Goal: Information Seeking & Learning: Find specific fact

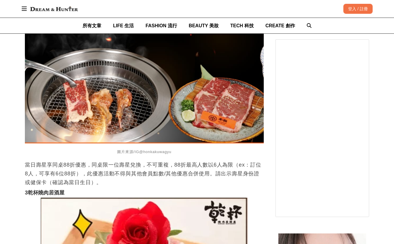
scroll to position [3806, 0]
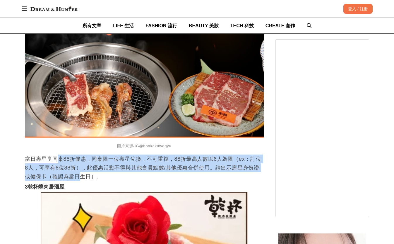
drag, startPoint x: 74, startPoint y: 173, endPoint x: 53, endPoint y: 151, distance: 30.0
click at [54, 154] on p "當日壽星享同桌88折優惠，同桌限一位壽星兌換，不可重複，88折最高人數以6人為限（ex：訂位8人，可享有6位88折），此優惠活動不得與其他會員點數/其他優惠合…" at bounding box center [144, 167] width 239 height 26
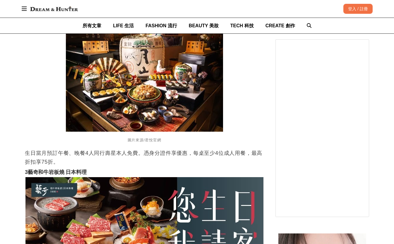
scroll to position [8987, 0]
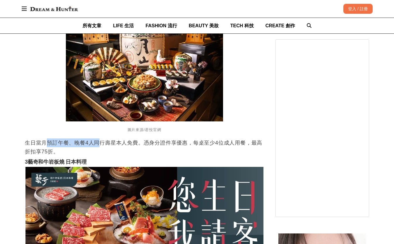
drag, startPoint x: 46, startPoint y: 136, endPoint x: 107, endPoint y: 136, distance: 60.9
click at [100, 138] on p "生日當月預訂午餐、晚餐4人同行壽星本人免費。憑身分證件享優惠，每桌至少4位成人用餐，最高折扣享75折。" at bounding box center [144, 147] width 239 height 18
click at [112, 141] on p "生日當月預訂午餐、晚餐4人同行壽星本人免費。憑身分證件享優惠，每桌至少4位成人用餐，最高折扣享75折。" at bounding box center [144, 147] width 239 height 18
drag, startPoint x: 52, startPoint y: 146, endPoint x: 35, endPoint y: 142, distance: 18.1
click at [36, 142] on p "生日當月預訂午餐、晚餐4人同行壽星本人免費。憑身分證件享優惠，每桌至少4位成人用餐，最高折扣享75折。" at bounding box center [144, 147] width 239 height 18
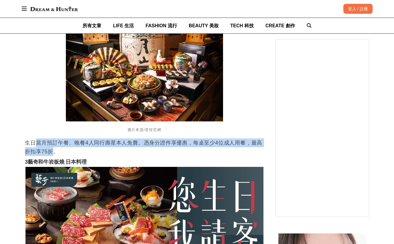
click at [35, 142] on p "生日當月預訂午餐、晚餐4人同行壽星本人免費。憑身分證件享優惠，每桌至少4位成人用餐，最高折扣享75折。" at bounding box center [144, 147] width 239 height 18
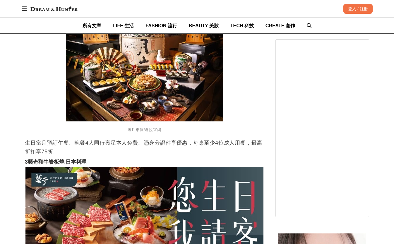
scroll to position [8870, 0]
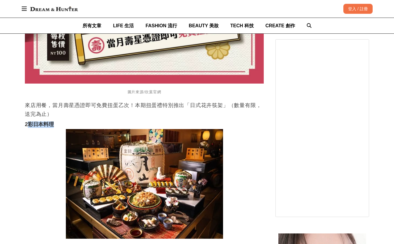
drag, startPoint x: 28, startPoint y: 121, endPoint x: 54, endPoint y: 119, distance: 26.7
click at [54, 121] on h3 "2彩日本料理" at bounding box center [144, 124] width 239 height 6
copy strong "彩日本料理"
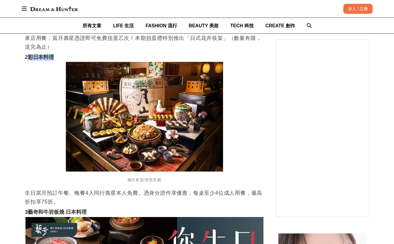
scroll to position [8987, 0]
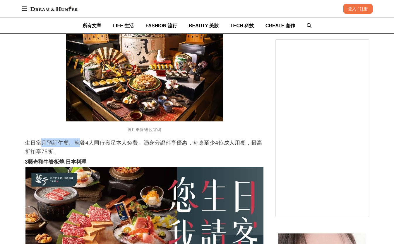
drag, startPoint x: 42, startPoint y: 137, endPoint x: 87, endPoint y: 139, distance: 44.5
click at [84, 139] on p "生日當月預訂午餐、晚餐4人同行壽星本人免費。憑身分證件享優惠，每桌至少4位成人用餐，最高折扣享75折。" at bounding box center [144, 147] width 239 height 18
drag, startPoint x: 102, startPoint y: 139, endPoint x: 78, endPoint y: 139, distance: 24.9
click at [79, 139] on p "生日當月預訂午餐、晚餐4人同行壽星本人免費。憑身分證件享優惠，每桌至少4位成人用餐，最高折扣享75折。" at bounding box center [144, 147] width 239 height 18
click at [77, 139] on p "生日當月預訂午餐、晚餐4人同行壽星本人免費。憑身分證件享優惠，每桌至少4位成人用餐，最高折扣享75折。" at bounding box center [144, 147] width 239 height 18
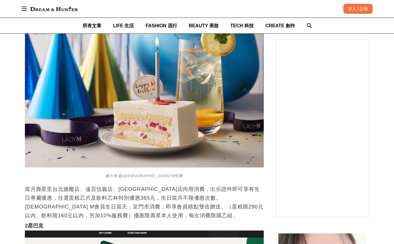
scroll to position [9426, 0]
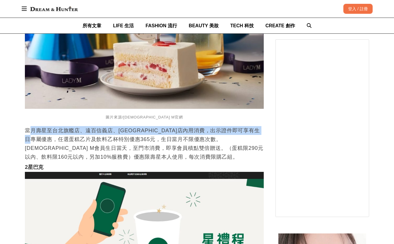
drag, startPoint x: 33, startPoint y: 123, endPoint x: 53, endPoint y: 133, distance: 21.9
click at [51, 132] on p "當月壽星至台北旗艦店、遠百信義店、[GEOGRAPHIC_DATA]店內用消費，出示證件即可享有生日專屬優惠，任選蛋糕乙片及飲料乙杯特別優惠365元，生日當月…" at bounding box center [144, 143] width 239 height 35
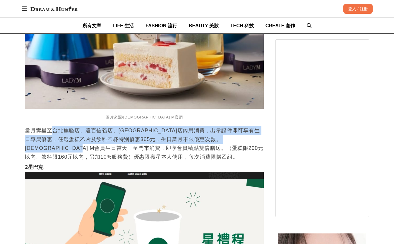
drag, startPoint x: 75, startPoint y: 144, endPoint x: 46, endPoint y: 120, distance: 37.7
click at [81, 137] on p "當月壽星至台北旗艦店、遠百信義店、[GEOGRAPHIC_DATA]店內用消費，出示證件即可享有生日專屬優惠，任選蛋糕乙片及飲料乙杯特別優惠365元，生日當月…" at bounding box center [144, 143] width 239 height 35
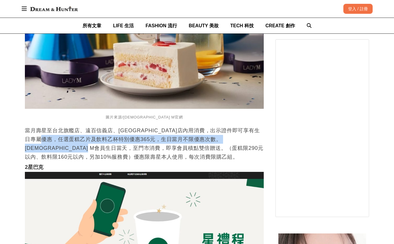
drag, startPoint x: 85, startPoint y: 146, endPoint x: 44, endPoint y: 129, distance: 44.5
click at [47, 131] on p "當月壽星至台北旗艦店、遠百信義店、[GEOGRAPHIC_DATA]店內用消費，出示證件即可享有生日專屬優惠，任選蛋糕乙片及飲料乙杯特別優惠365元，生日當月…" at bounding box center [144, 143] width 239 height 35
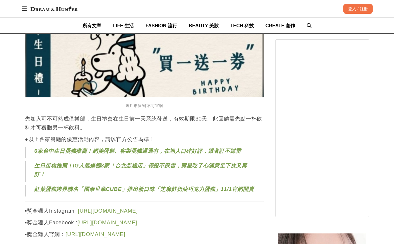
scroll to position [9982, 0]
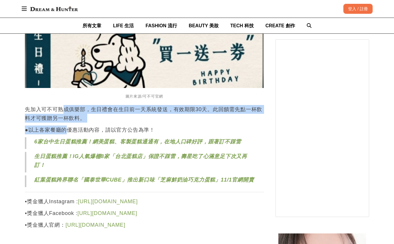
drag, startPoint x: 64, startPoint y: 108, endPoint x: 73, endPoint y: 124, distance: 18.9
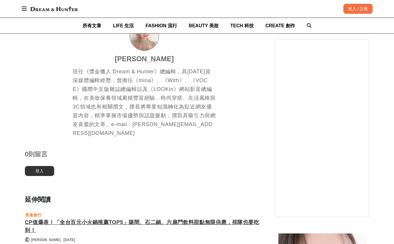
scroll to position [10334, 0]
